Goal: Task Accomplishment & Management: Manage account settings

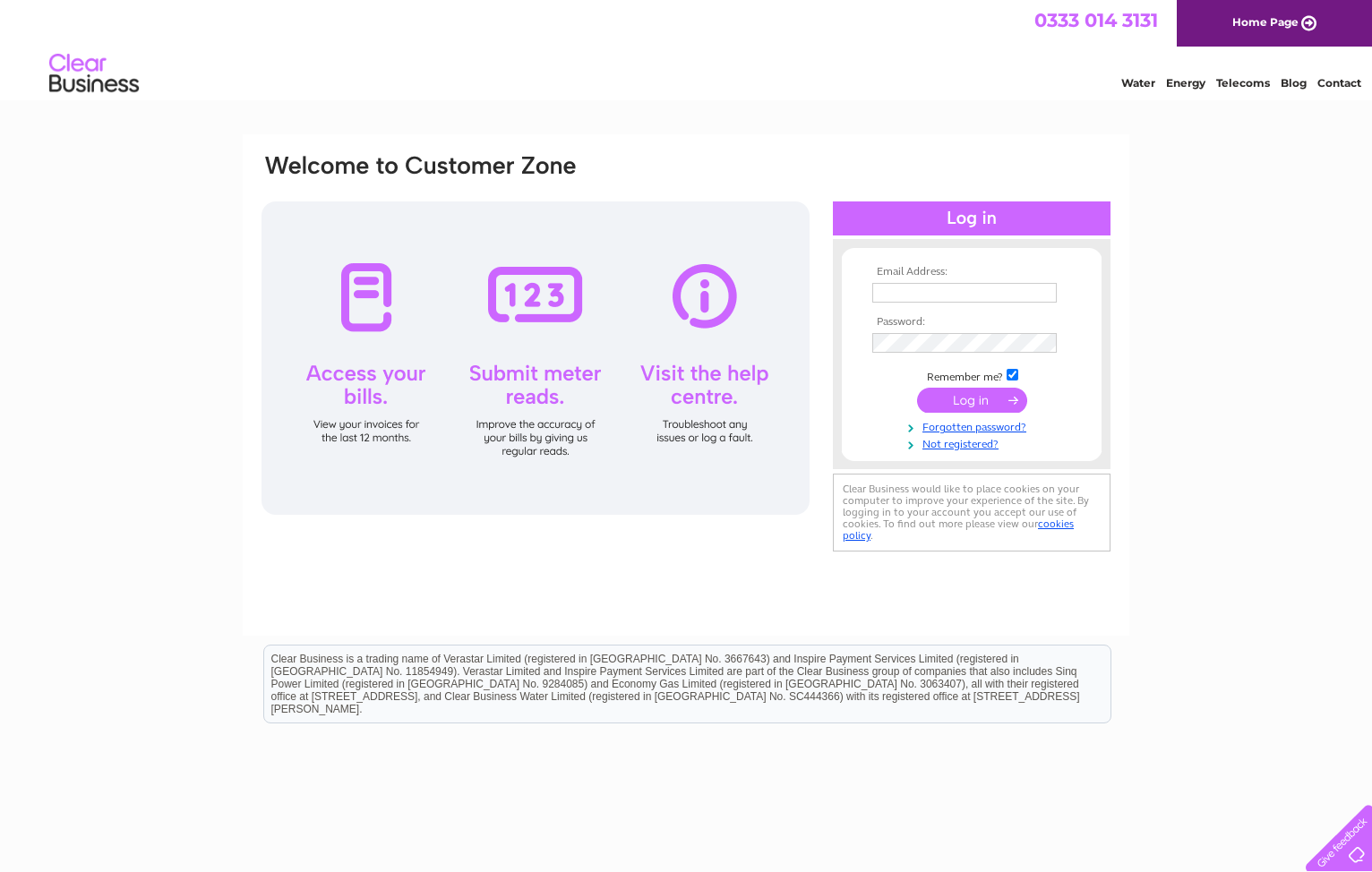
type input "[PERSON_NAME][EMAIL_ADDRESS][PERSON_NAME][DOMAIN_NAME]"
click at [973, 400] on input "submit" at bounding box center [972, 400] width 110 height 25
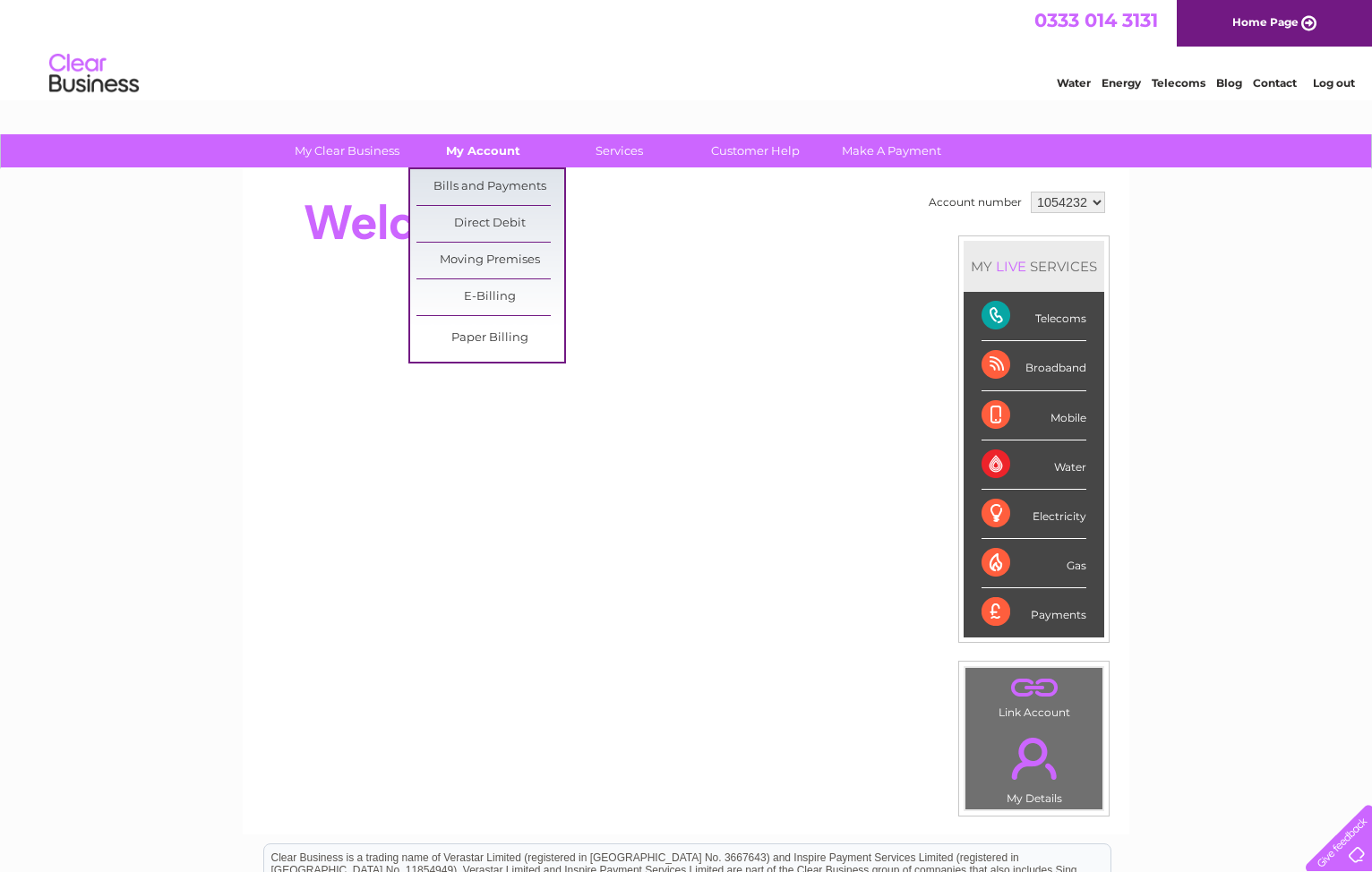
click at [474, 151] on link "My Account" at bounding box center [482, 150] width 147 height 33
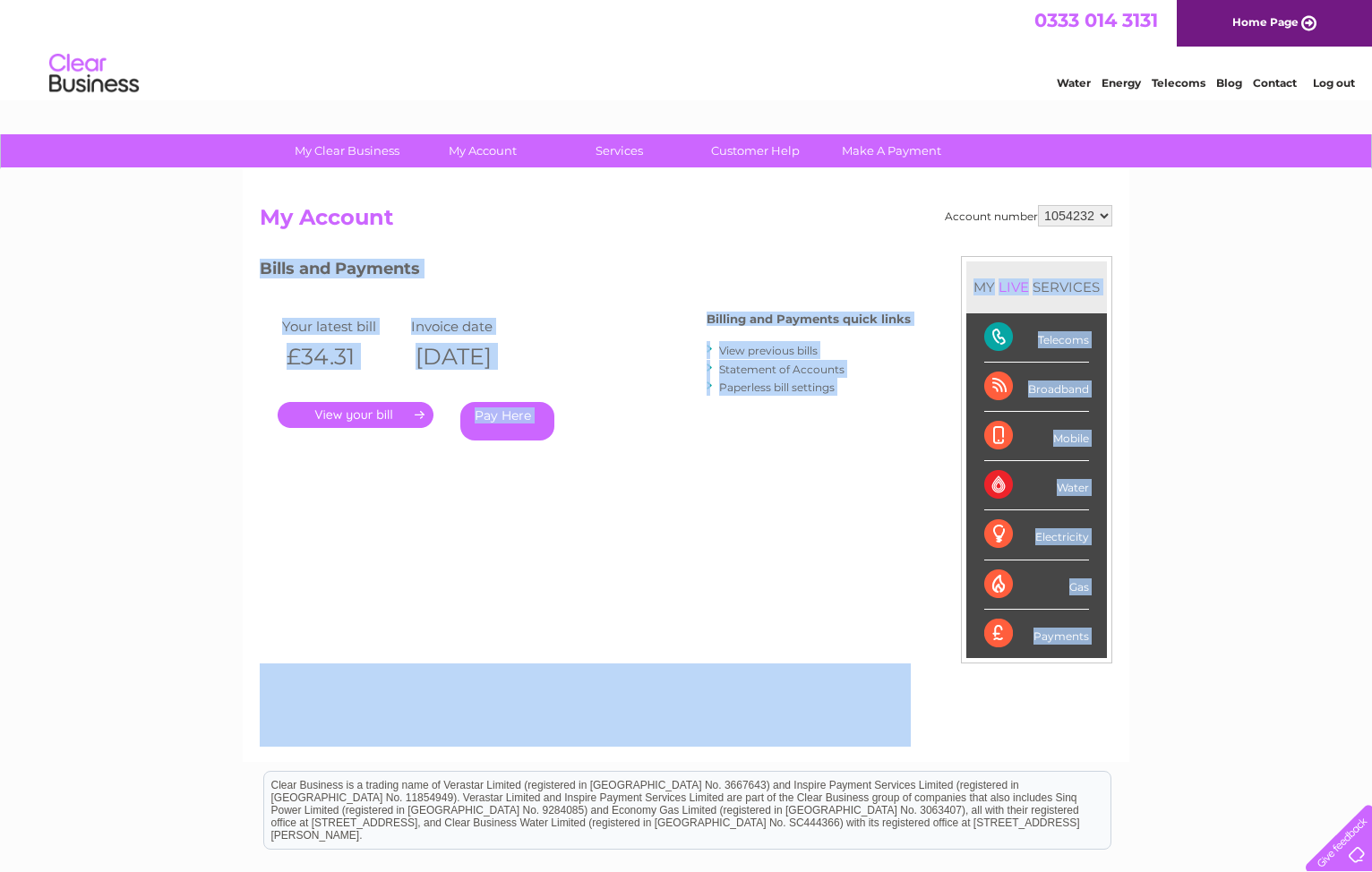
click at [547, 507] on div "Account number 1054232 My Account MY LIVE SERVICES Telecoms Broadband Mobile Wa…" at bounding box center [686, 465] width 887 height 592
click at [547, 507] on div "Account number 1054232 My Account MY LIVE SERVICES Telecoms Broadband Mobile Wa…" at bounding box center [686, 475] width 853 height 539
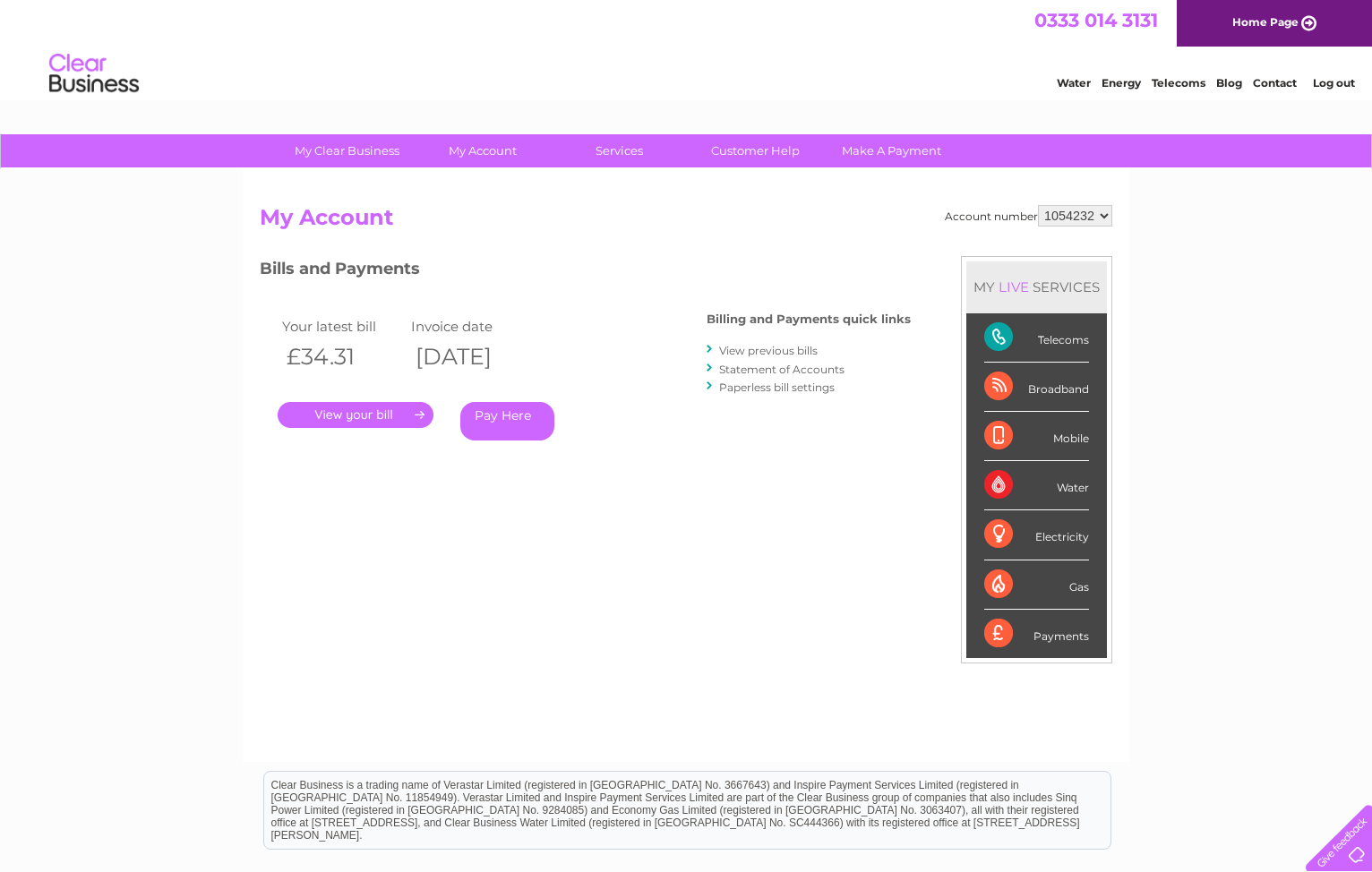
click at [391, 407] on link "." at bounding box center [356, 415] width 156 height 26
